Goal: Task Accomplishment & Management: Manage account settings

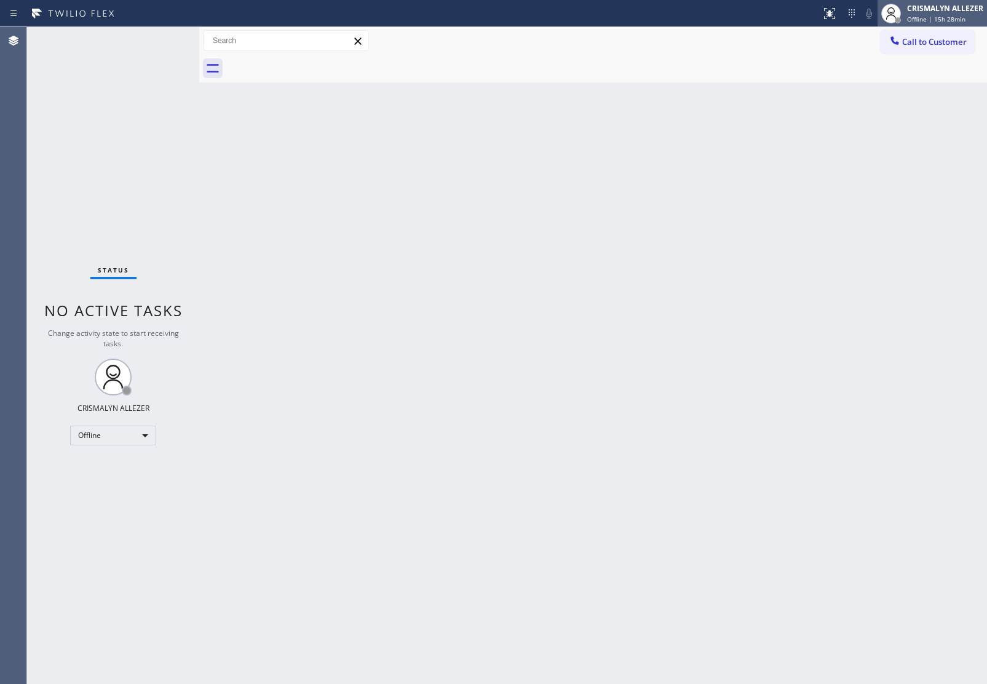
click at [941, 22] on span "Offline | 15h 28min" at bounding box center [936, 19] width 58 height 9
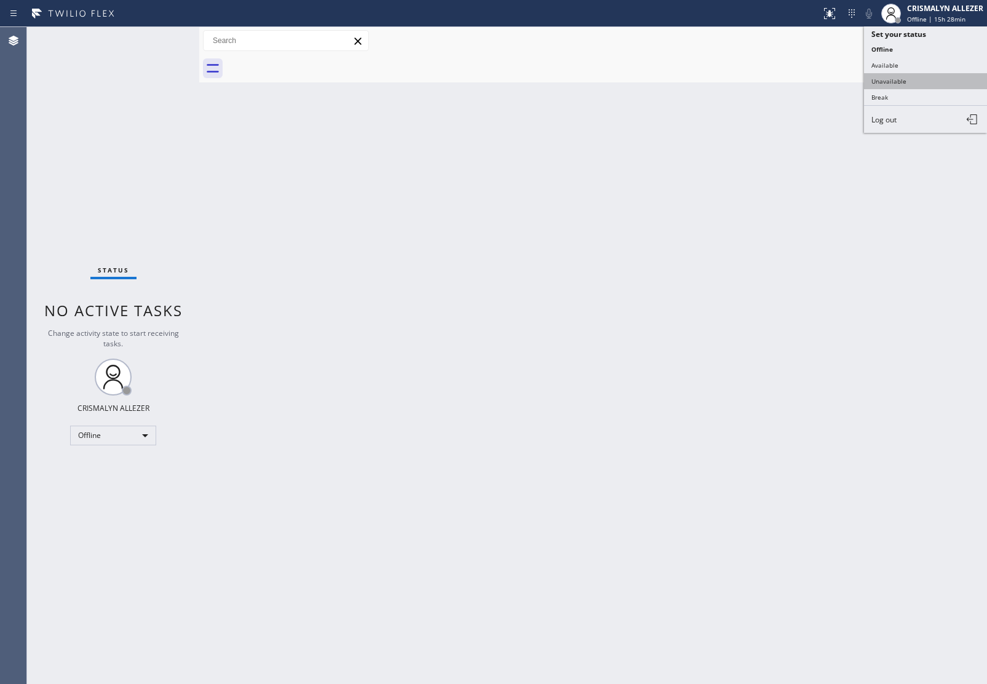
click at [925, 83] on button "Unavailable" at bounding box center [925, 81] width 123 height 16
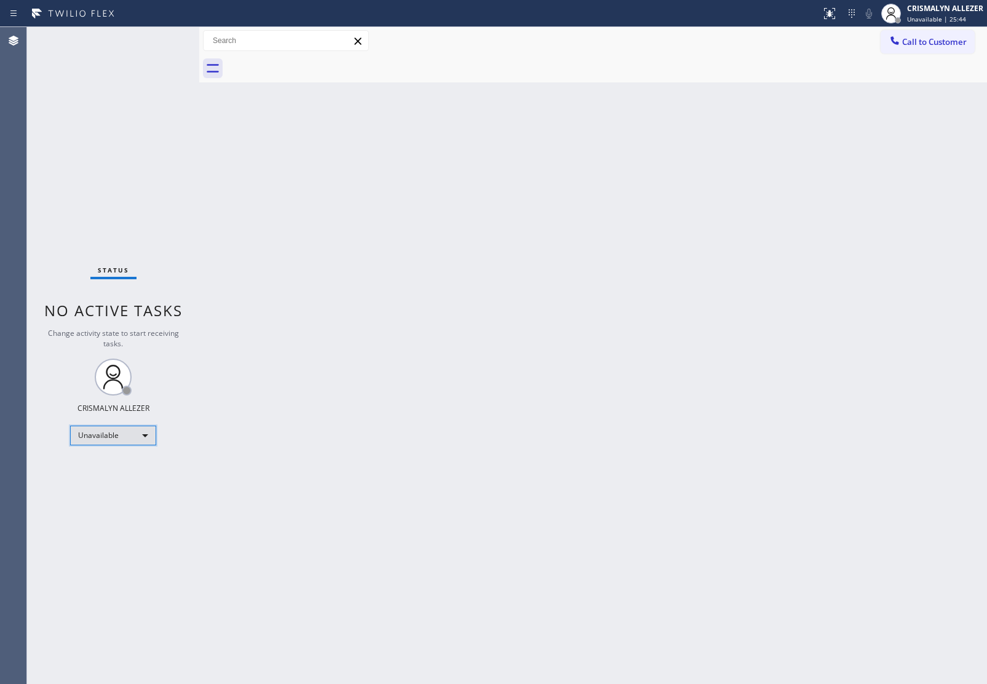
click at [143, 428] on div "Unavailable" at bounding box center [113, 435] width 86 height 20
click at [114, 451] on li "Offline" at bounding box center [113, 451] width 84 height 15
click at [949, 20] on span "Unavailable | 25:46" at bounding box center [936, 19] width 59 height 9
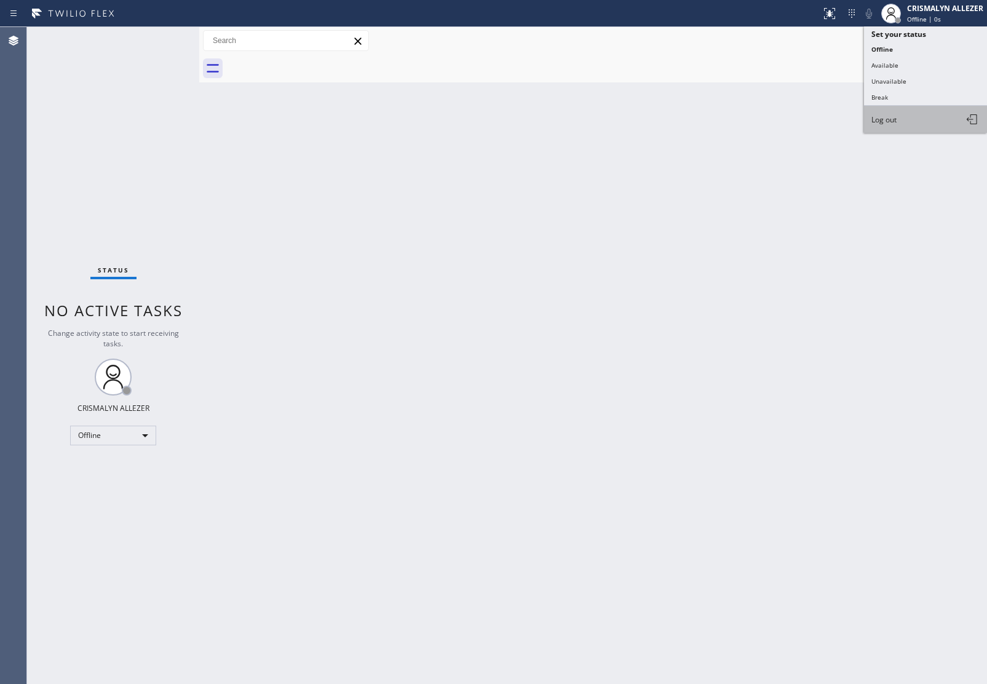
click at [912, 118] on button "Log out" at bounding box center [925, 119] width 123 height 27
